Goal: Register for event/course

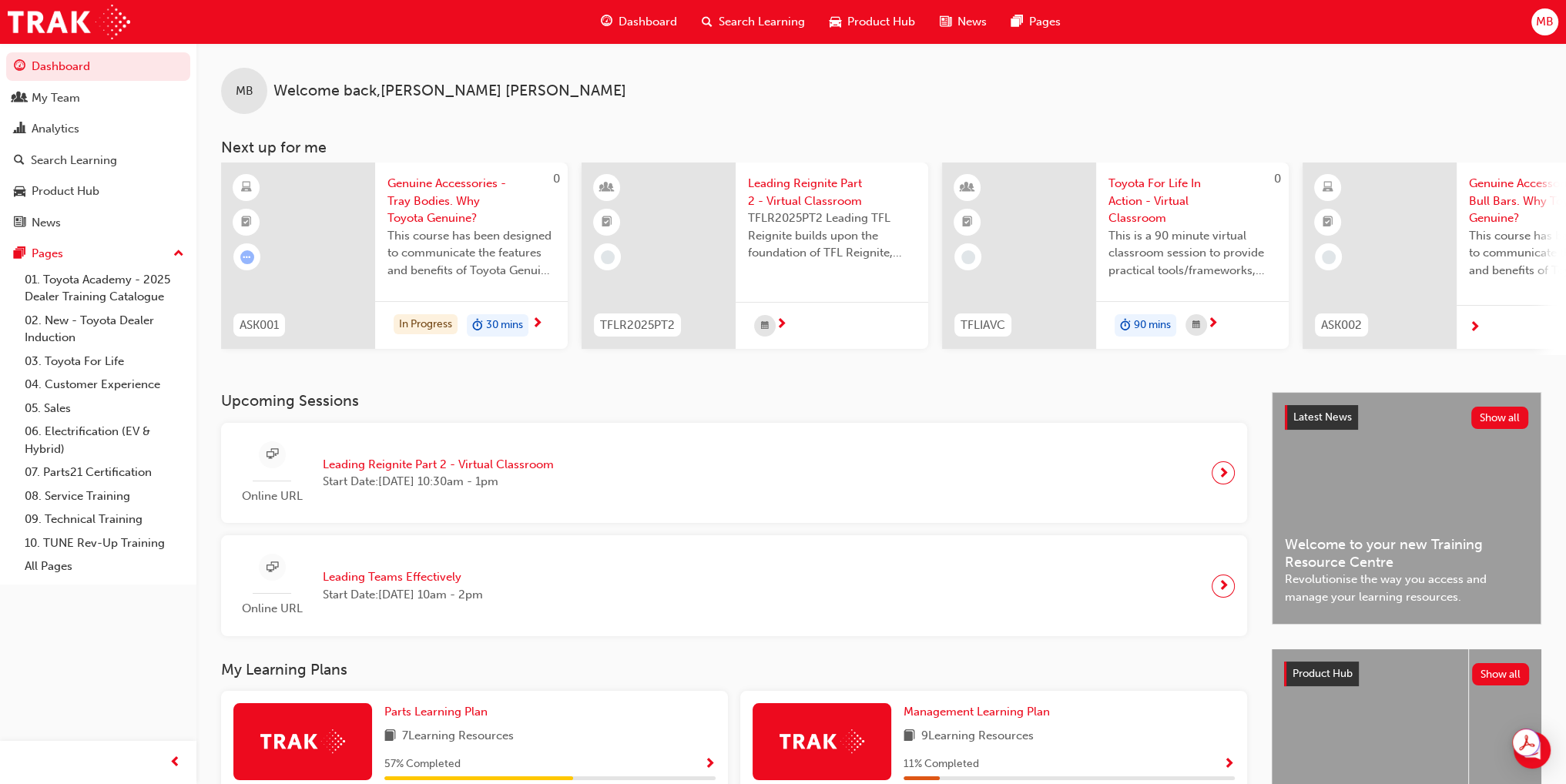
click at [1227, 480] on span "next-icon" at bounding box center [1224, 472] width 11 height 22
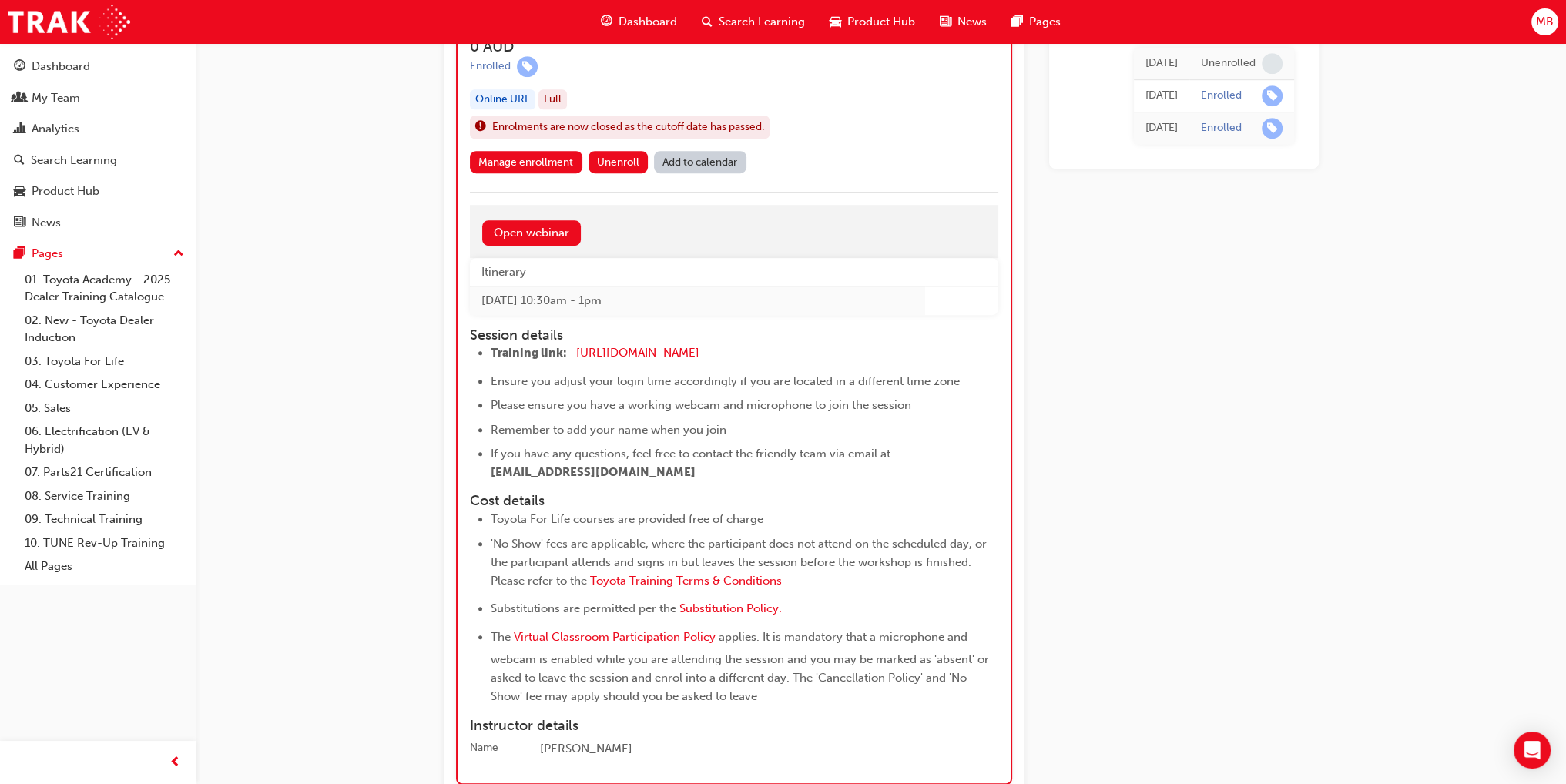
scroll to position [1083, 0]
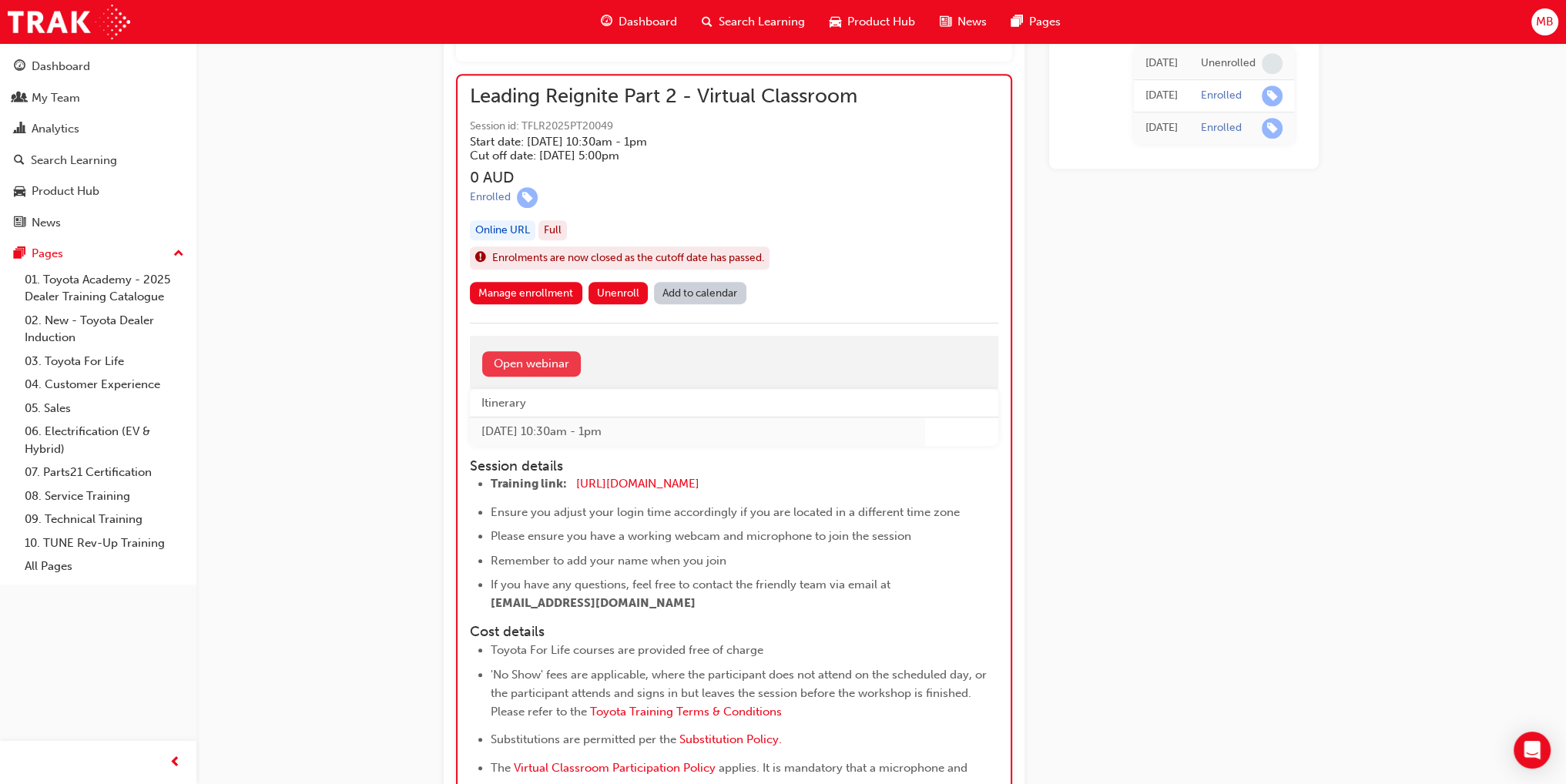
click at [548, 367] on link "Open webinar" at bounding box center [531, 364] width 98 height 26
